Goal: Answer question/provide support

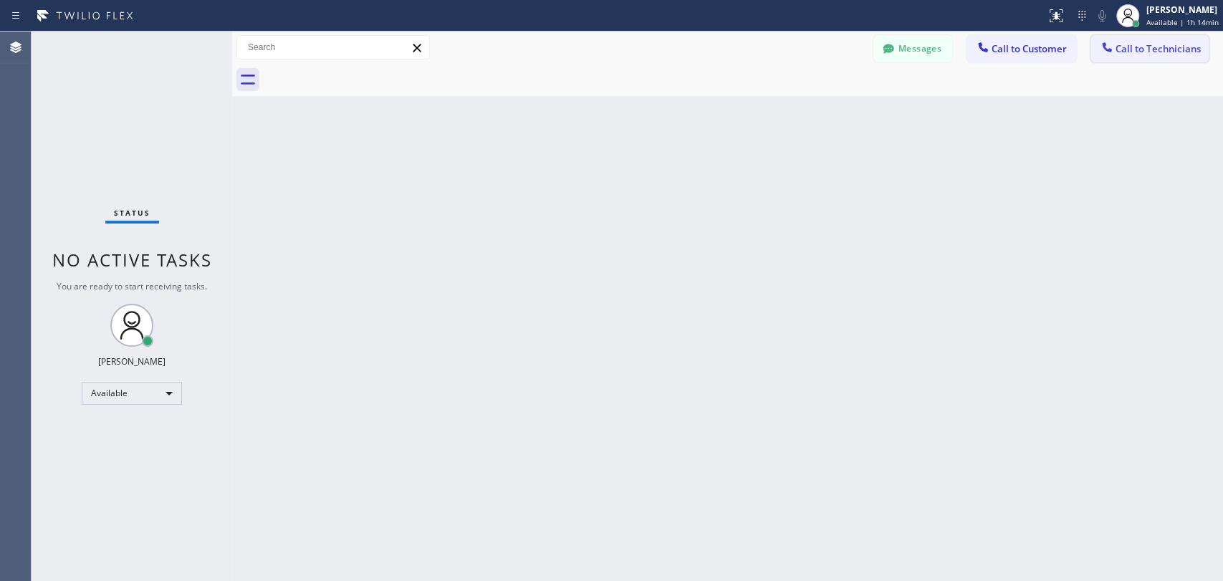
click at [1124, 42] on span "Call to Technicians" at bounding box center [1157, 48] width 85 height 13
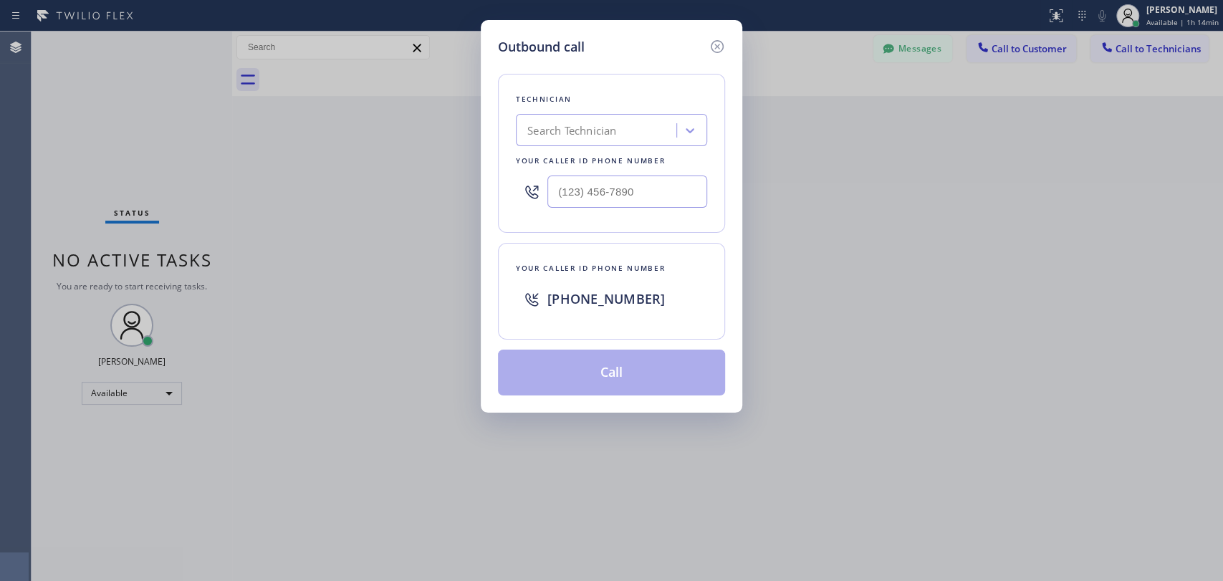
click at [567, 128] on div "Search Technician" at bounding box center [571, 130] width 89 height 16
type input "[PERSON_NAME]"
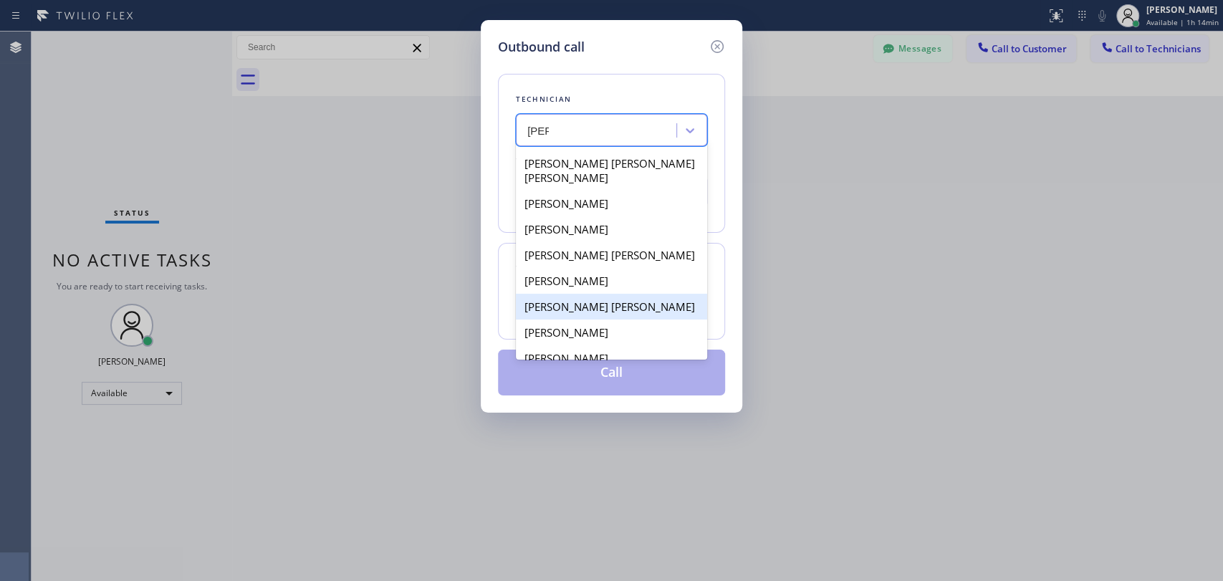
scroll to position [52, 0]
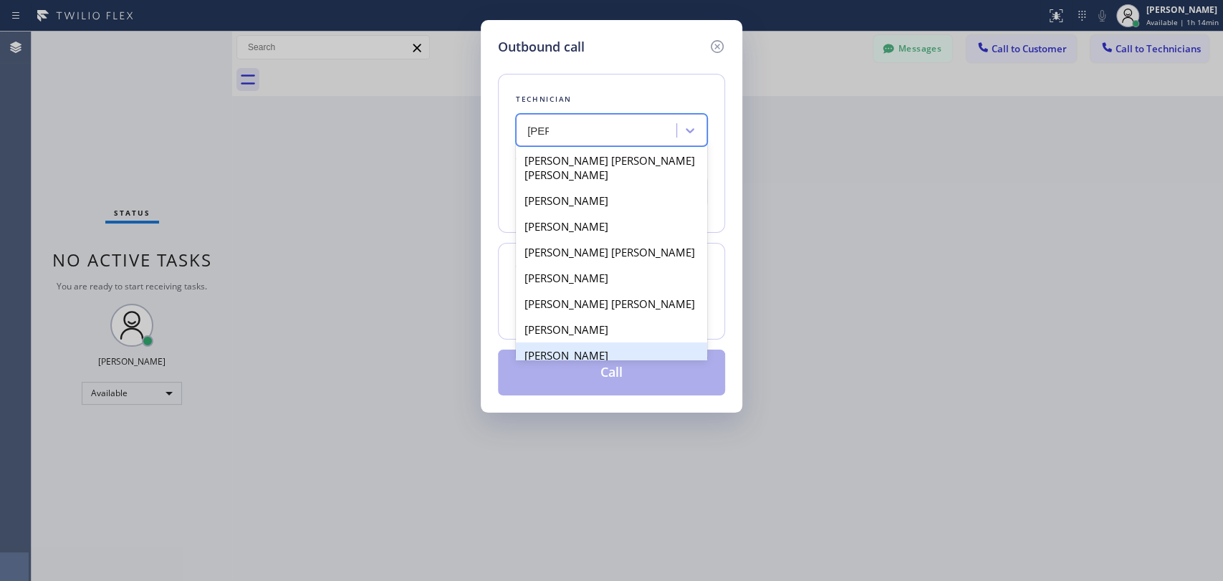
click at [602, 344] on div "[PERSON_NAME]" at bounding box center [611, 355] width 191 height 26
type input "[PHONE_NUMBER]"
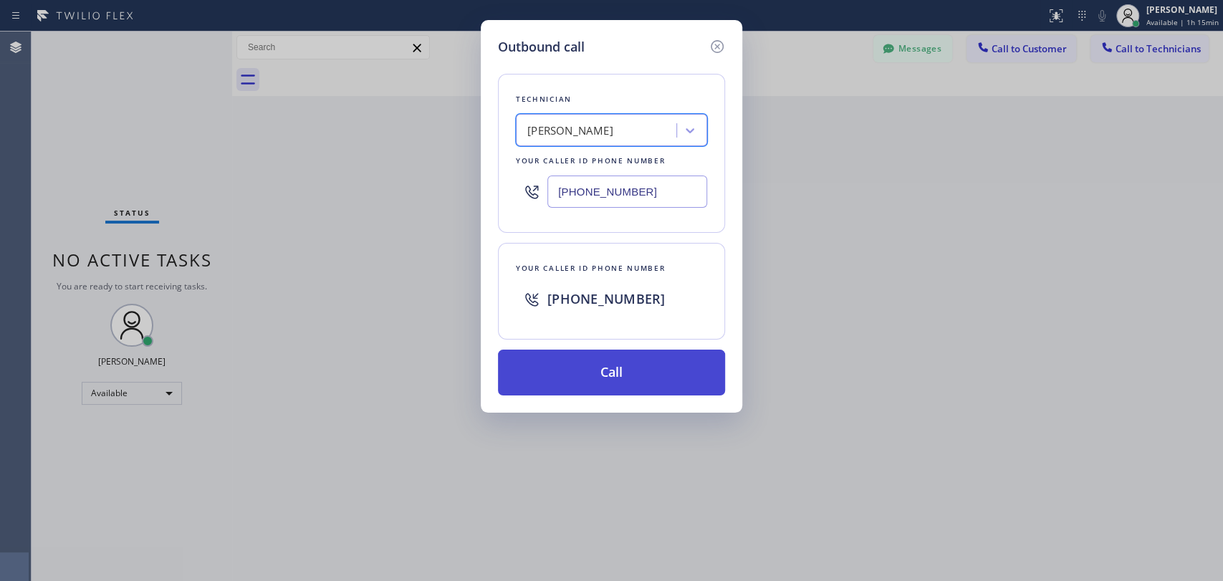
click at [600, 370] on button "Call" at bounding box center [611, 373] width 227 height 46
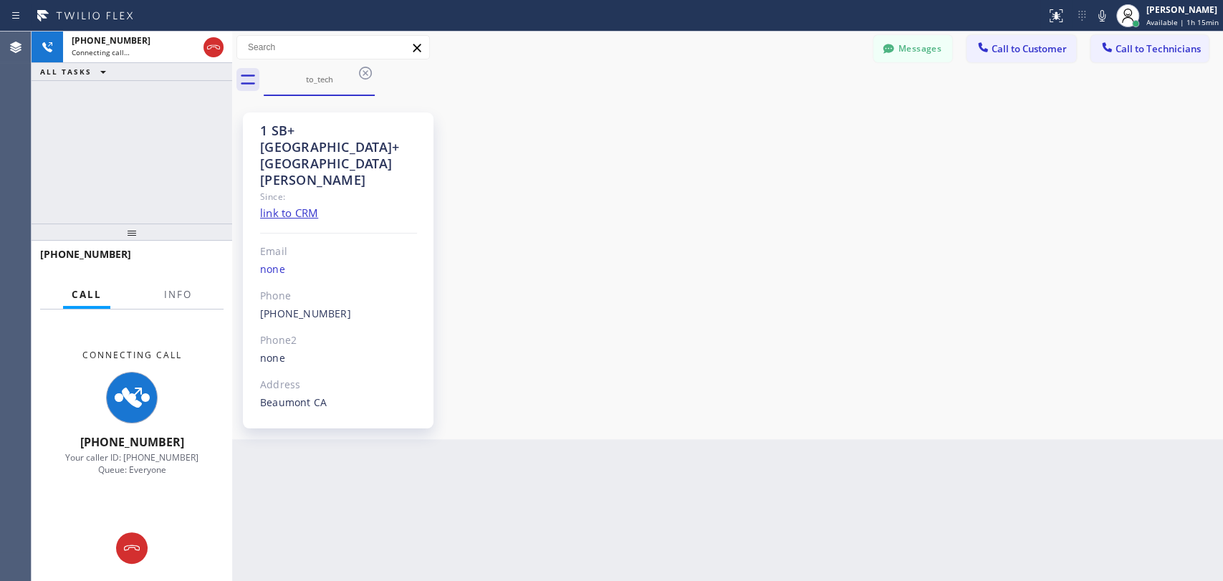
click at [1133, 382] on div "1 SB+[GEOGRAPHIC_DATA]+[GEOGRAPHIC_DATA][PERSON_NAME] Since: link to CRM Email …" at bounding box center [727, 268] width 983 height 336
click at [962, 334] on div "1 SB+[GEOGRAPHIC_DATA]+[GEOGRAPHIC_DATA][PERSON_NAME] Since: link to CRM Email …" at bounding box center [727, 268] width 983 height 336
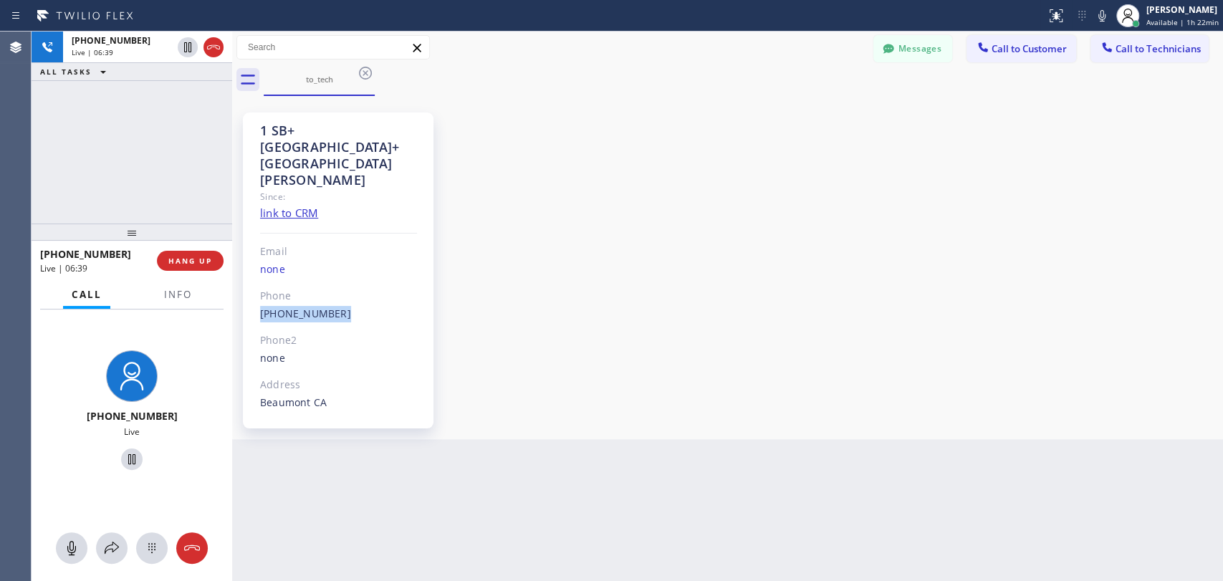
drag, startPoint x: 282, startPoint y: 279, endPoint x: 256, endPoint y: 280, distance: 25.8
click at [255, 281] on div "1 SB+[GEOGRAPHIC_DATA]+[GEOGRAPHIC_DATA][PERSON_NAME] Since: link to CRM Email …" at bounding box center [338, 270] width 191 height 316
copy link "[PHONE_NUMBER]"
click at [207, 259] on span "HANG UP" at bounding box center [190, 261] width 44 height 10
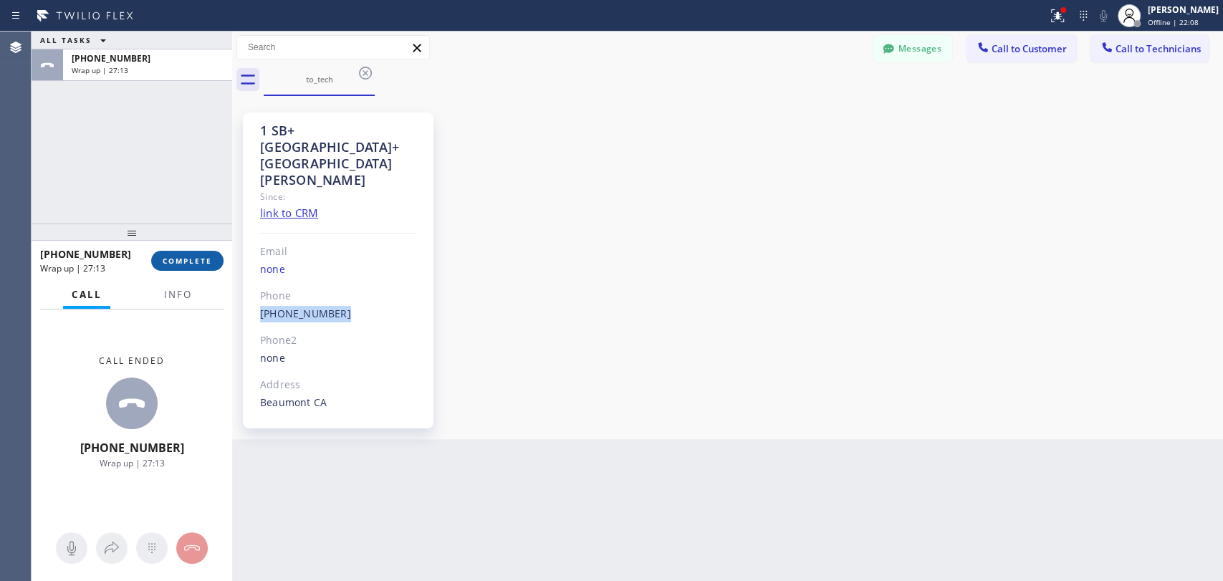
click at [195, 259] on span "COMPLETE" at bounding box center [187, 261] width 49 height 10
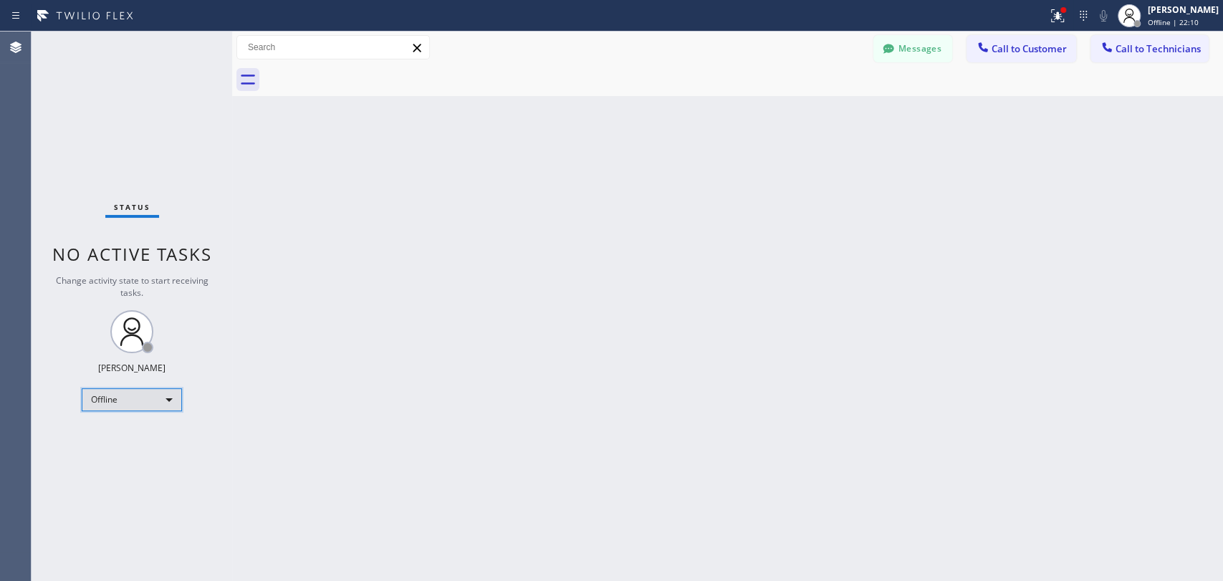
click at [151, 403] on div "Offline" at bounding box center [132, 399] width 100 height 23
click at [150, 423] on li "Offline" at bounding box center [130, 417] width 97 height 17
click at [1147, 13] on div "[PERSON_NAME]" at bounding box center [1182, 10] width 71 height 12
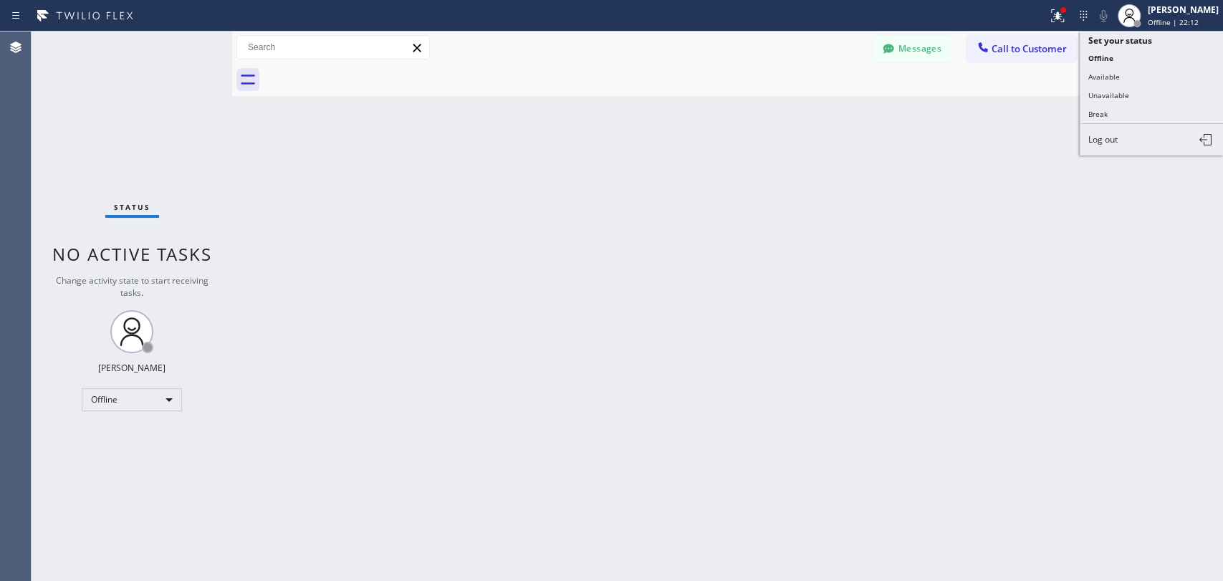
click at [1108, 133] on span "Log out" at bounding box center [1102, 139] width 29 height 12
